Goal: Information Seeking & Learning: Learn about a topic

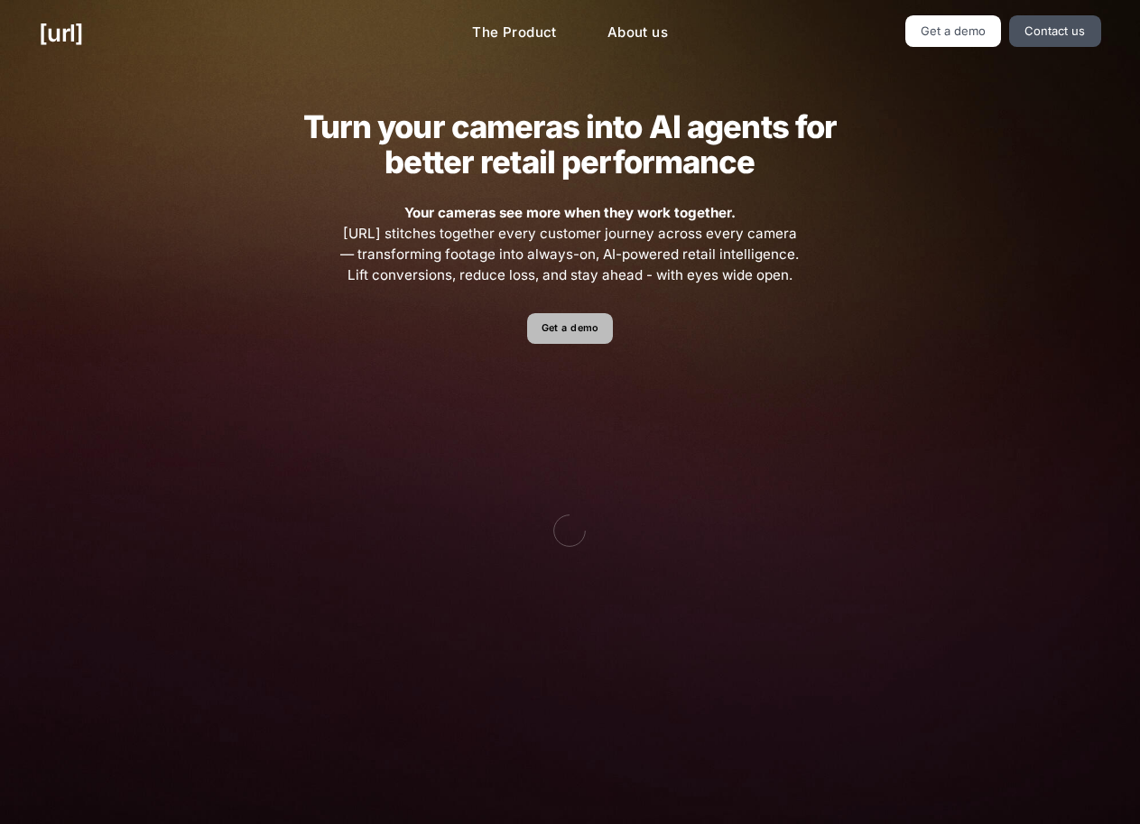
click at [551, 342] on link "Get a demo" at bounding box center [570, 329] width 86 height 32
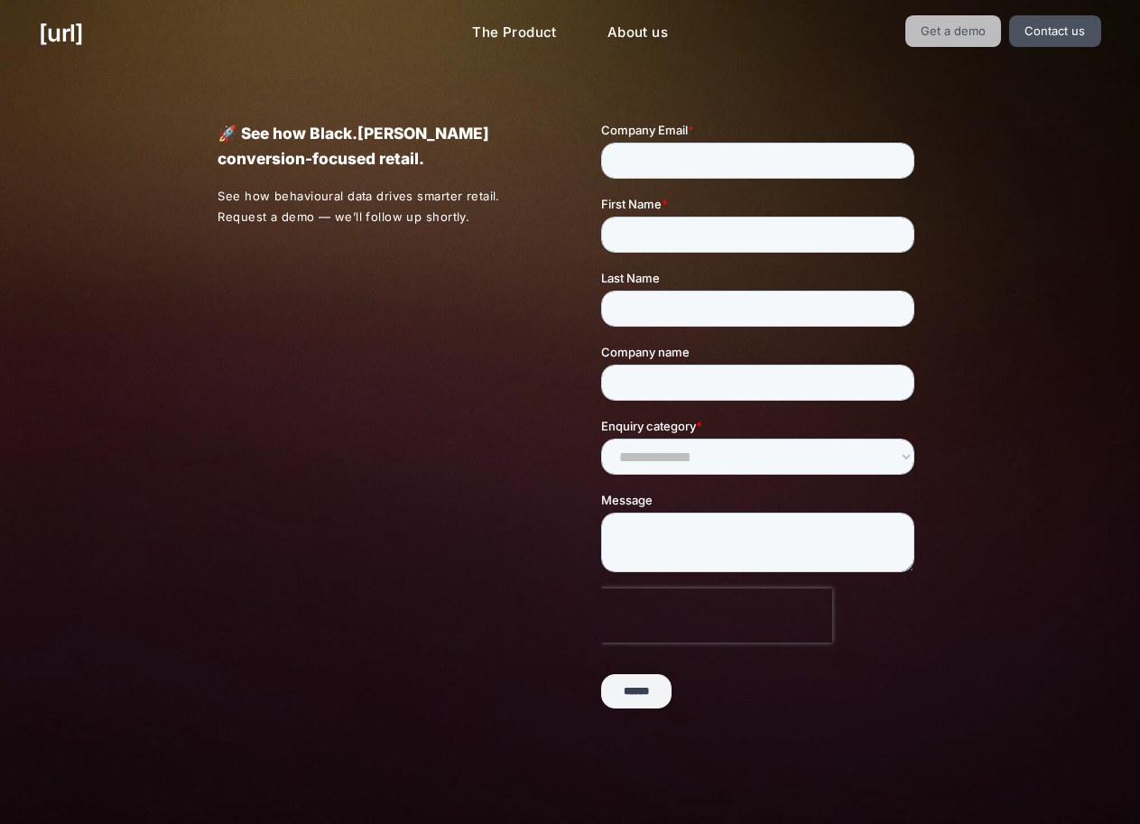
click at [947, 41] on link "Get a demo" at bounding box center [953, 31] width 97 height 32
click at [494, 32] on link "The Product" at bounding box center [515, 32] width 114 height 35
